Goal: Check status: Check status

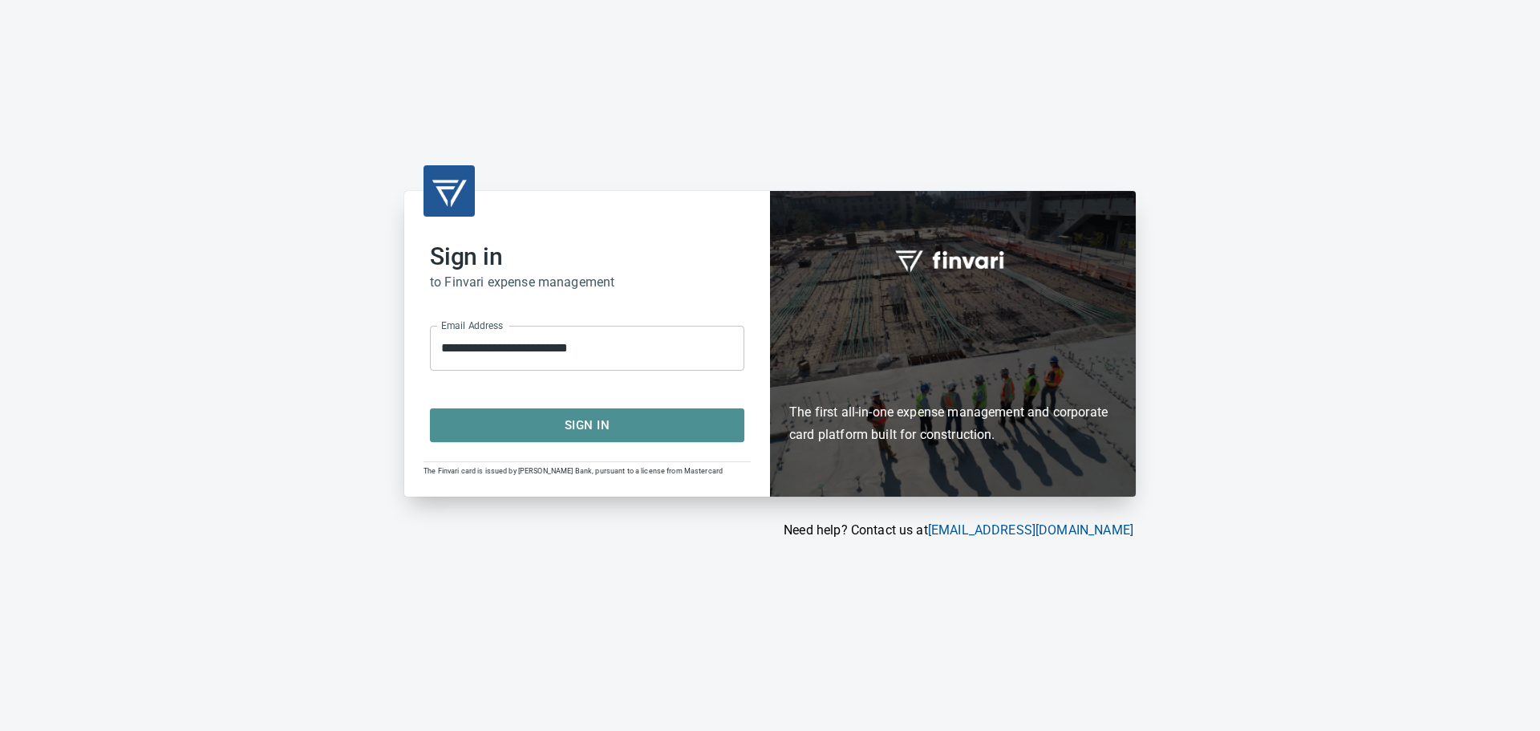
drag, startPoint x: 624, startPoint y: 420, endPoint x: 671, endPoint y: 426, distance: 47.0
click at [631, 423] on span "Sign In" at bounding box center [587, 425] width 279 height 21
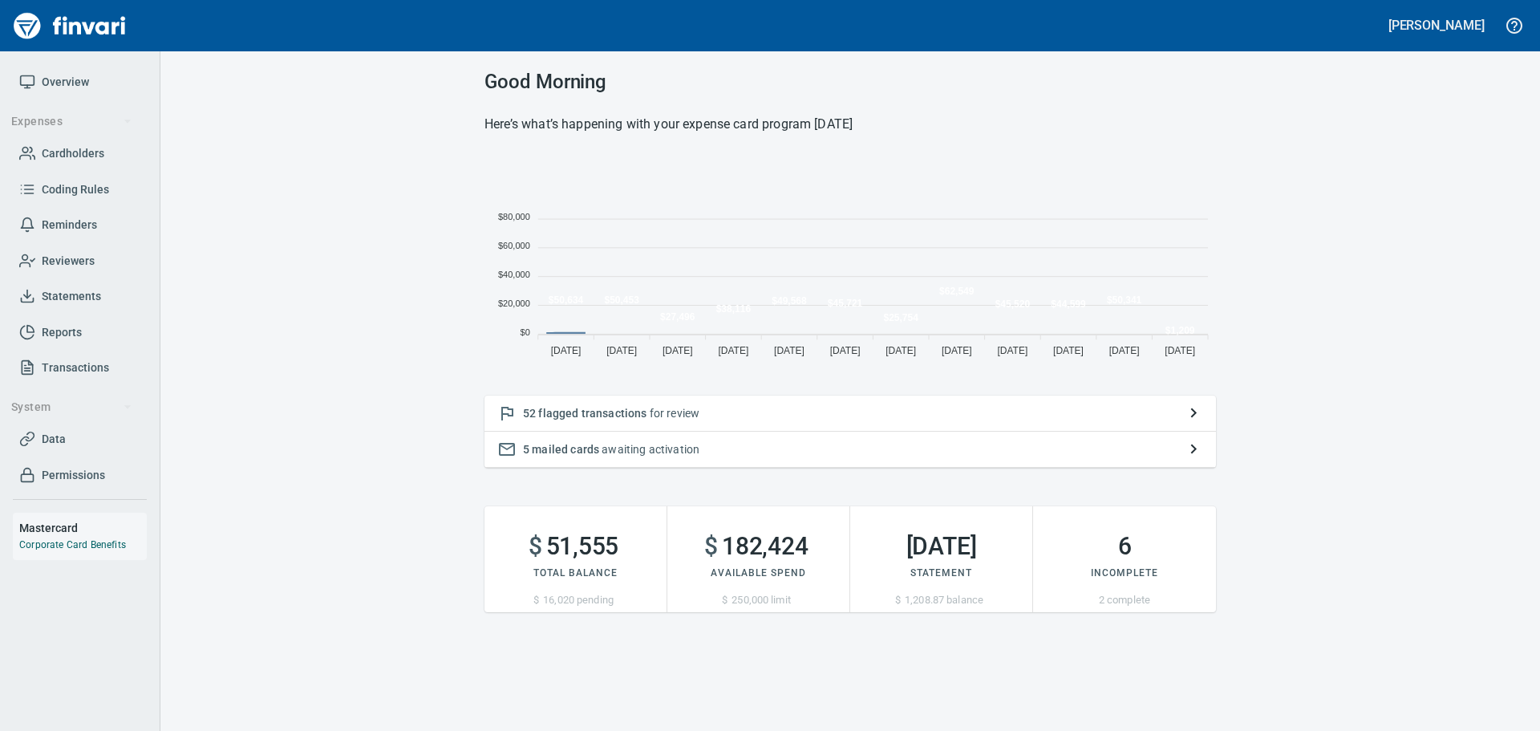
scroll to position [209, 720]
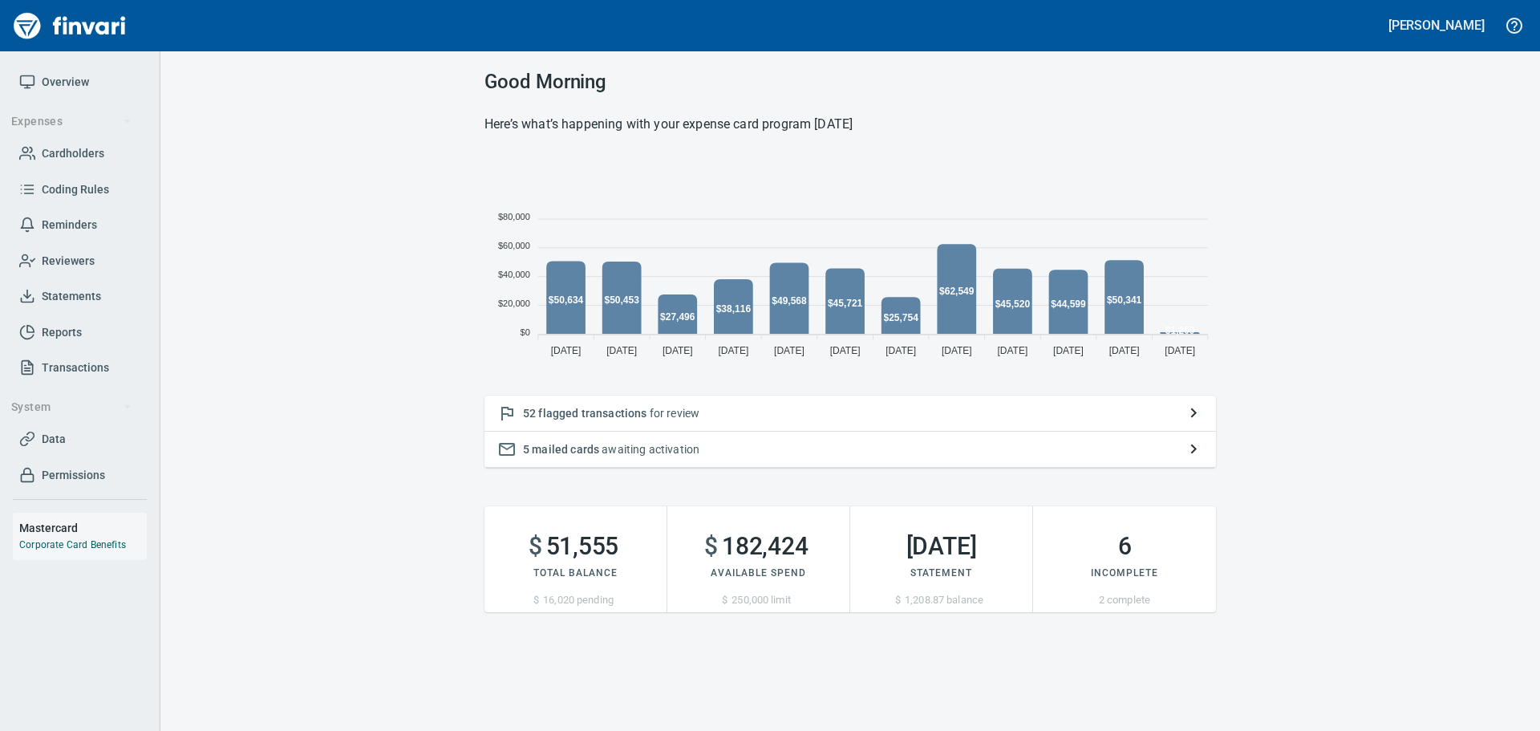
click at [87, 294] on span "Statements" at bounding box center [71, 296] width 59 height 20
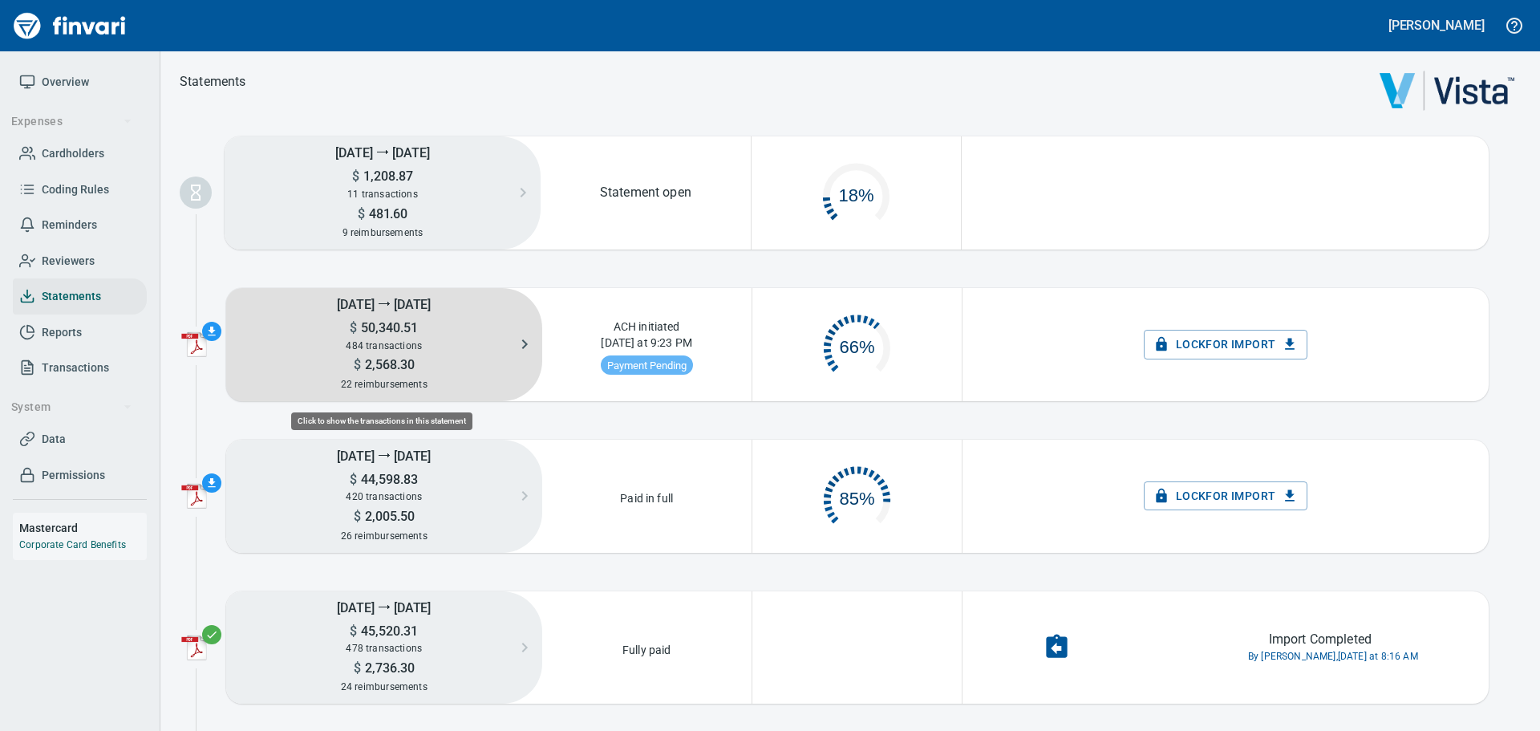
scroll to position [81, 196]
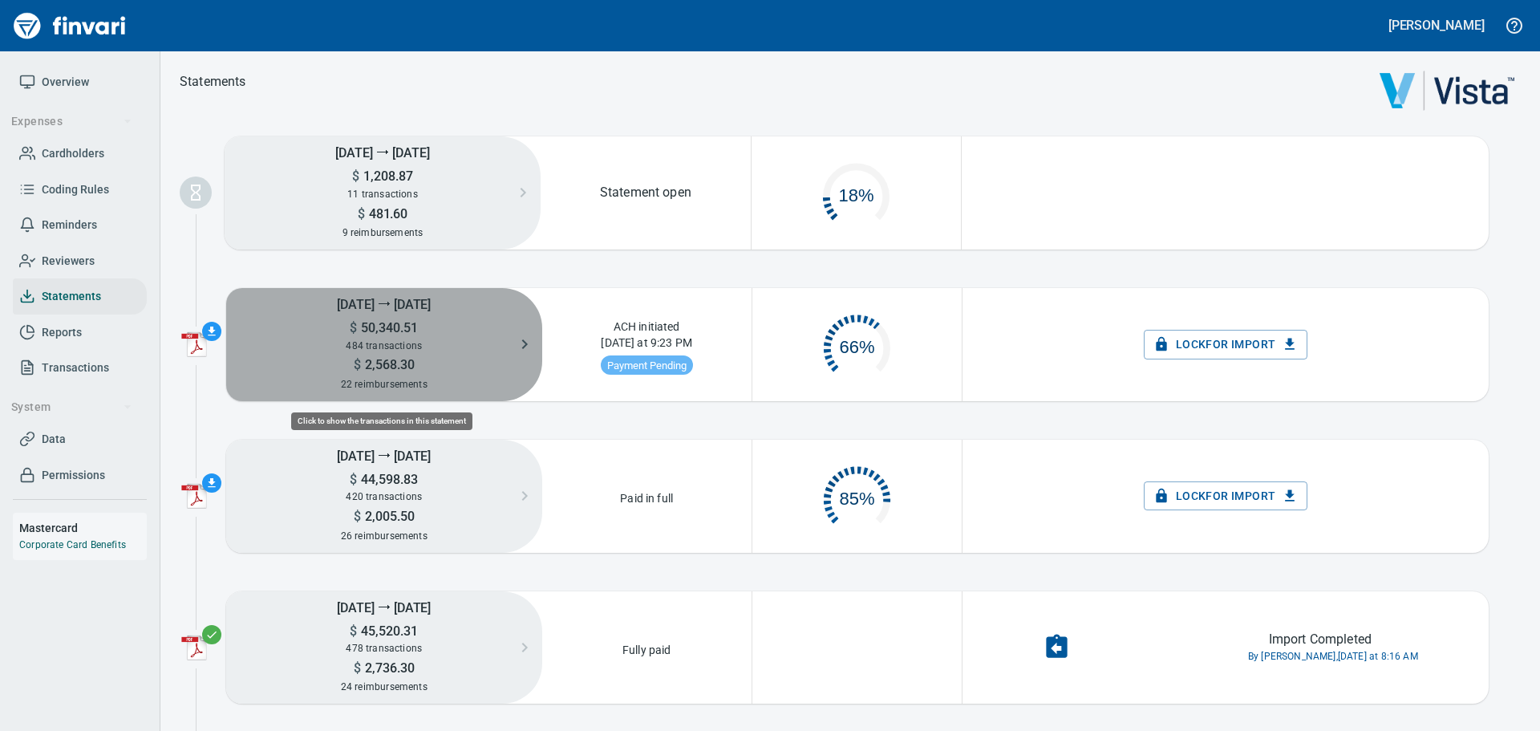
click at [452, 323] on h5 "$ 50,340.51" at bounding box center [384, 327] width 316 height 17
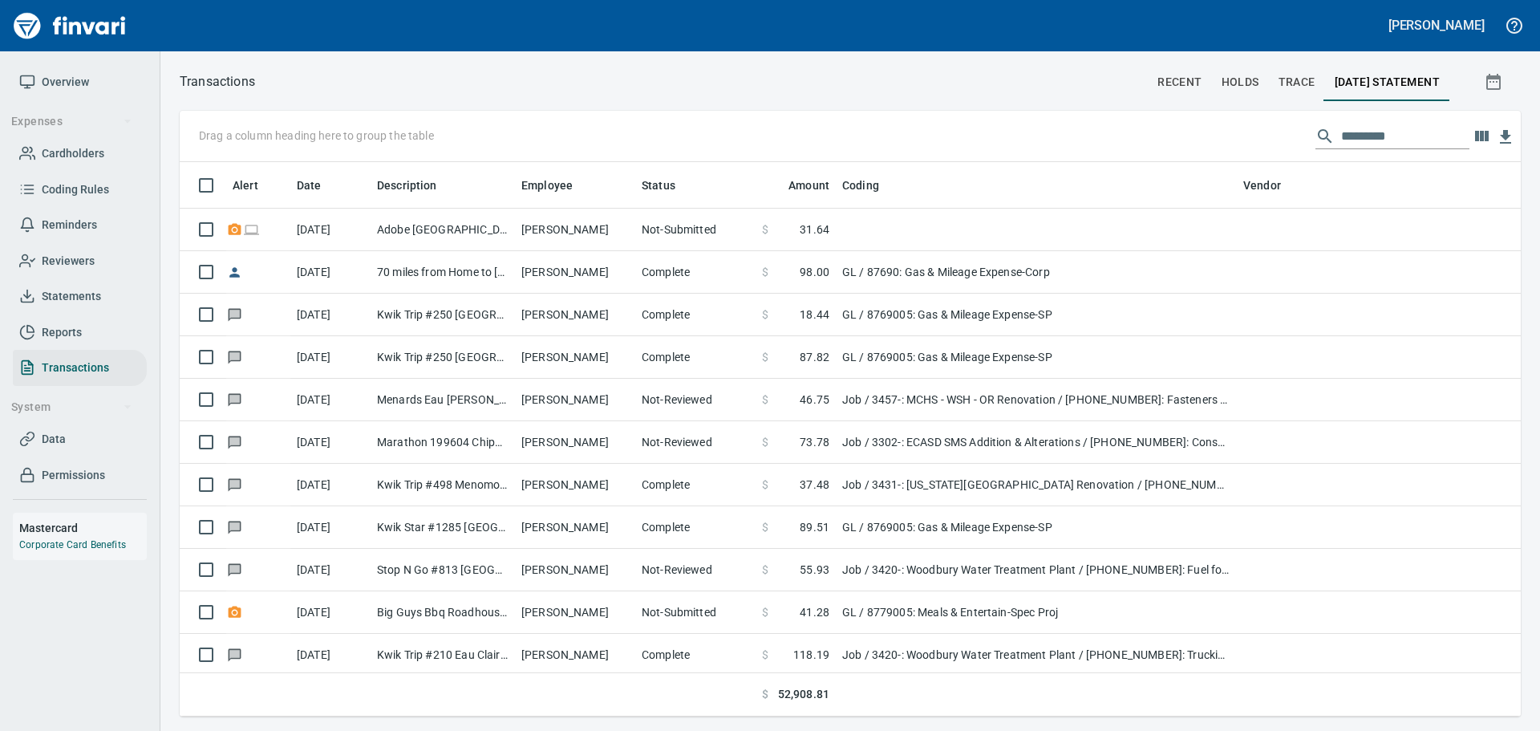
scroll to position [542, 1317]
click at [1507, 135] on icon "button" at bounding box center [1505, 137] width 11 height 14
